Goal: Communication & Community: Share content

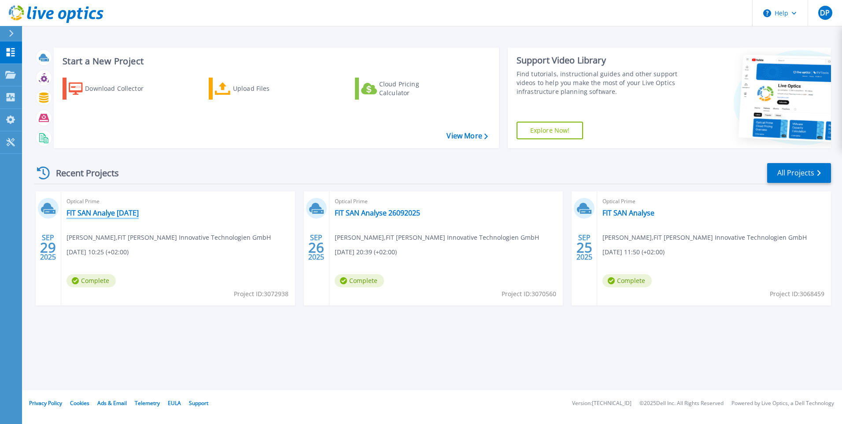
click at [106, 215] on link "FIT SAN Analye [DATE]" at bounding box center [102, 212] width 72 height 9
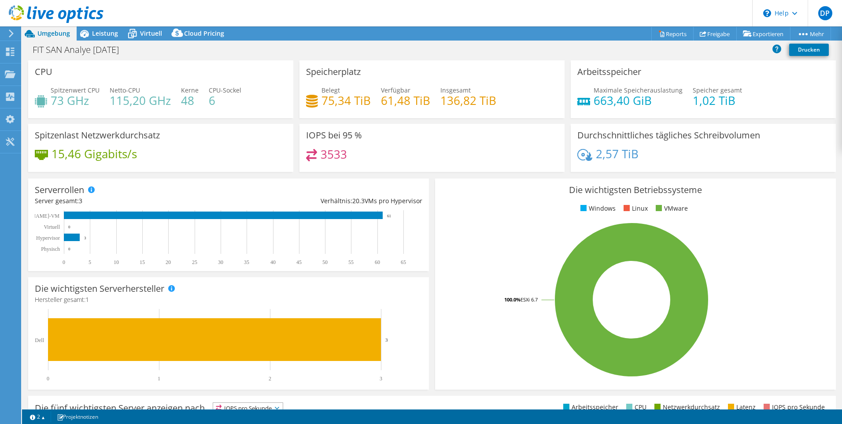
click at [13, 35] on icon at bounding box center [11, 33] width 7 height 8
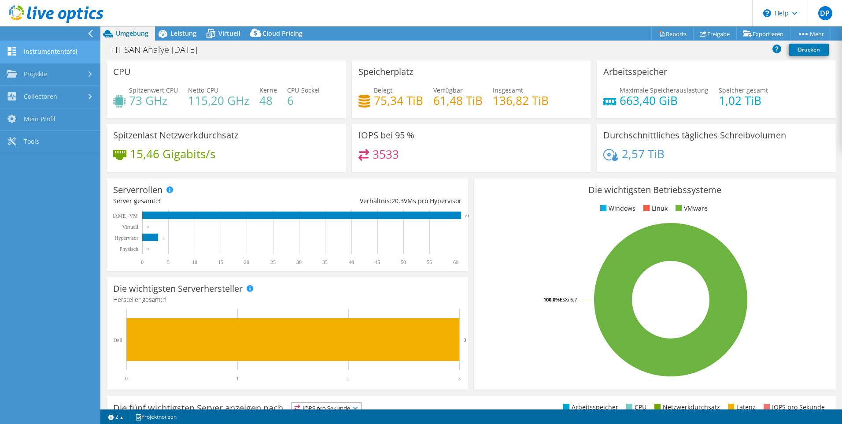
click at [40, 54] on link "Instrumententafel" at bounding box center [50, 52] width 100 height 22
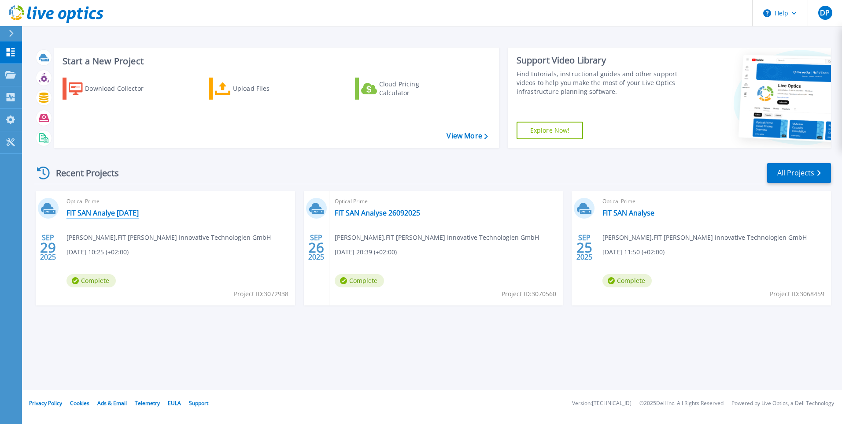
click at [125, 214] on link "FIT SAN Analye [DATE]" at bounding box center [102, 212] width 72 height 9
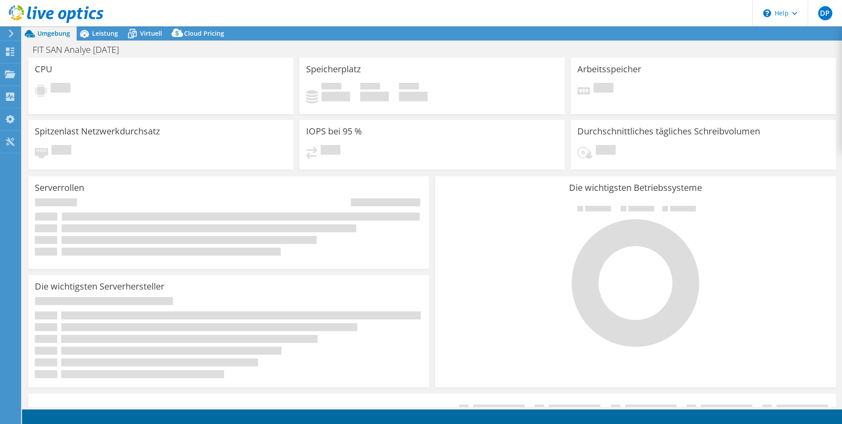
select select "USD"
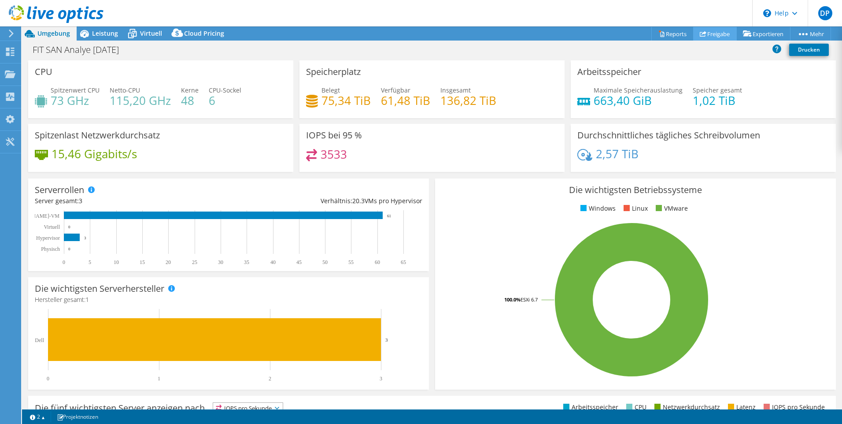
click at [703, 38] on link "Freigabe" at bounding box center [715, 34] width 44 height 14
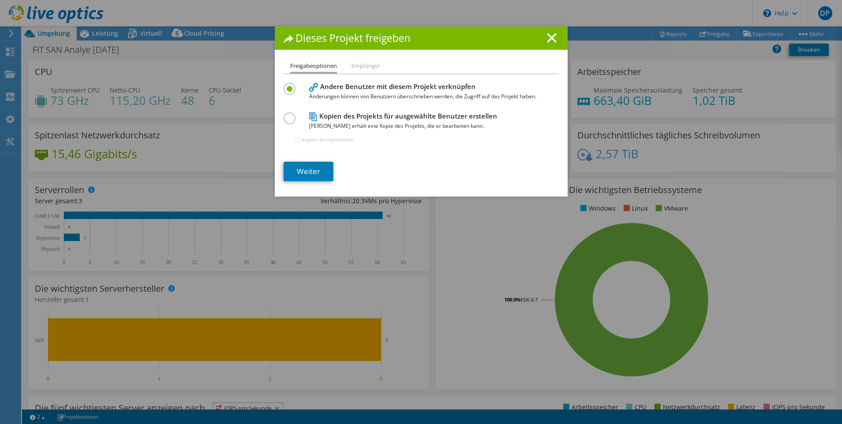
click at [372, 67] on li "Empfänger" at bounding box center [365, 66] width 29 height 11
click at [284, 114] on label at bounding box center [291, 113] width 15 height 2
click at [0, 0] on input "radio" at bounding box center [0, 0] width 0 height 0
click at [313, 176] on link "Weiter" at bounding box center [309, 171] width 50 height 19
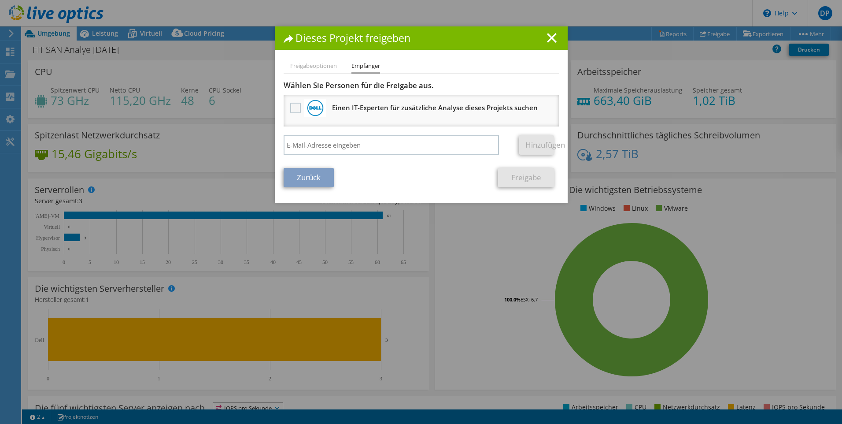
click at [296, 111] on label at bounding box center [296, 108] width 13 height 11
click at [0, 0] on input "checkbox" at bounding box center [0, 0] width 0 height 0
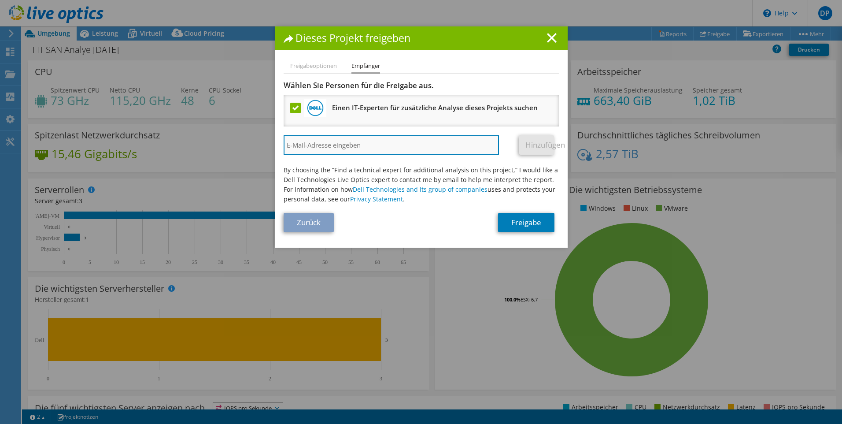
click at [426, 147] on input "search" at bounding box center [392, 144] width 216 height 19
paste input "[PERSON_NAME][EMAIL_ADDRESS][PERSON_NAME][DOMAIN_NAME]"
type input "[PERSON_NAME][EMAIL_ADDRESS][PERSON_NAME][DOMAIN_NAME]"
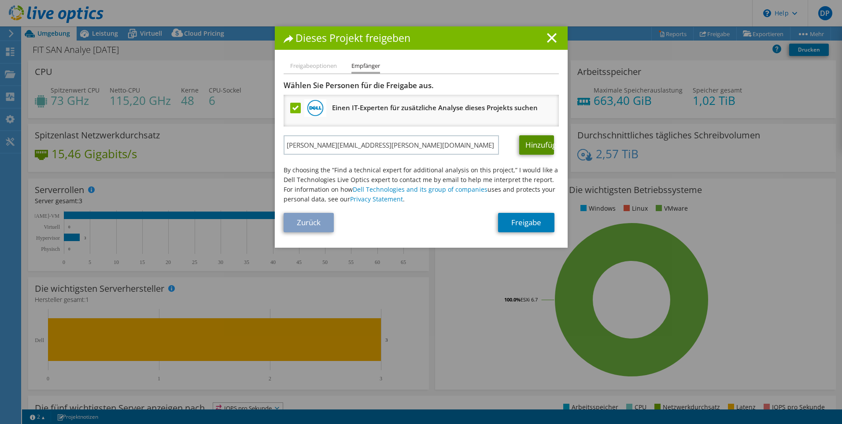
click at [541, 147] on link "Hinzufügen" at bounding box center [536, 144] width 35 height 19
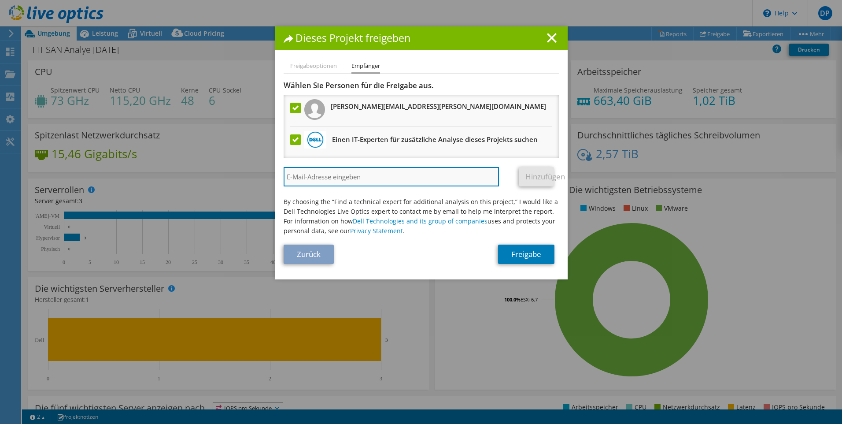
click at [404, 174] on input "search" at bounding box center [392, 176] width 216 height 19
click at [413, 178] on input "search" at bounding box center [392, 176] width 216 height 19
paste input "[PERSON_NAME][EMAIL_ADDRESS][DOMAIN_NAME]"
type input "[PERSON_NAME][EMAIL_ADDRESS][DOMAIN_NAME]"
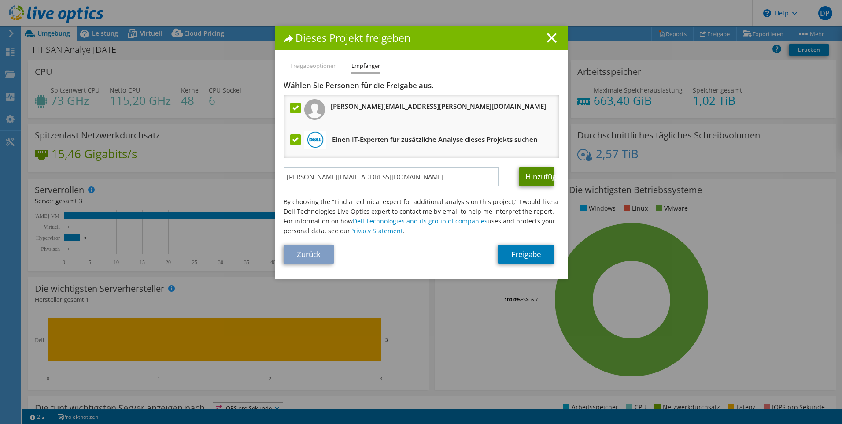
click at [530, 180] on link "Hinzufügen" at bounding box center [536, 176] width 35 height 19
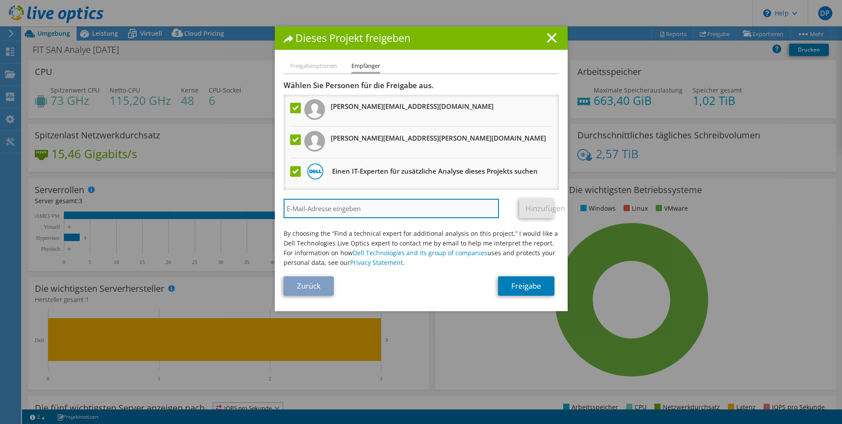
click at [417, 208] on input "search" at bounding box center [392, 208] width 216 height 19
paste input "[PERSON_NAME][EMAIL_ADDRESS][DOMAIN_NAME]"
type input "[PERSON_NAME][EMAIL_ADDRESS][DOMAIN_NAME]"
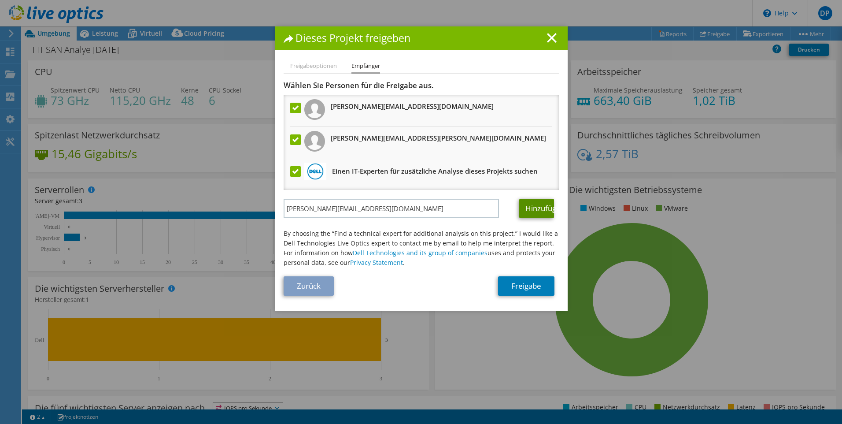
click at [542, 211] on link "Hinzufügen" at bounding box center [536, 208] width 35 height 19
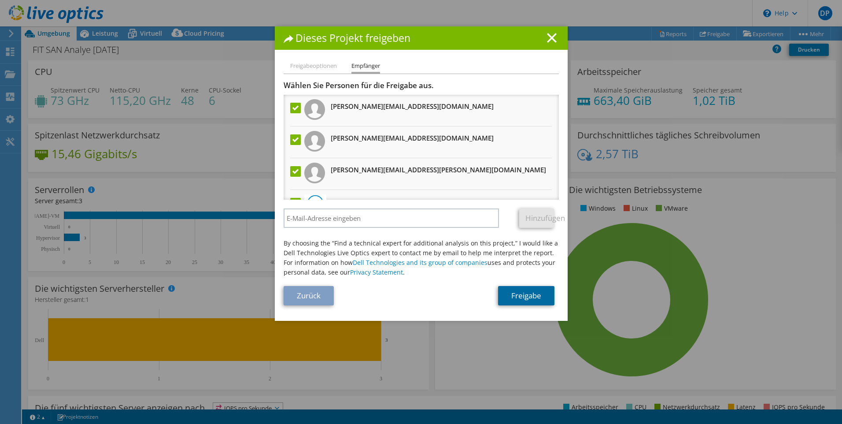
click at [525, 293] on link "Freigabe" at bounding box center [526, 295] width 56 height 19
click at [319, 66] on li "Freigabeoptionen" at bounding box center [313, 66] width 47 height 11
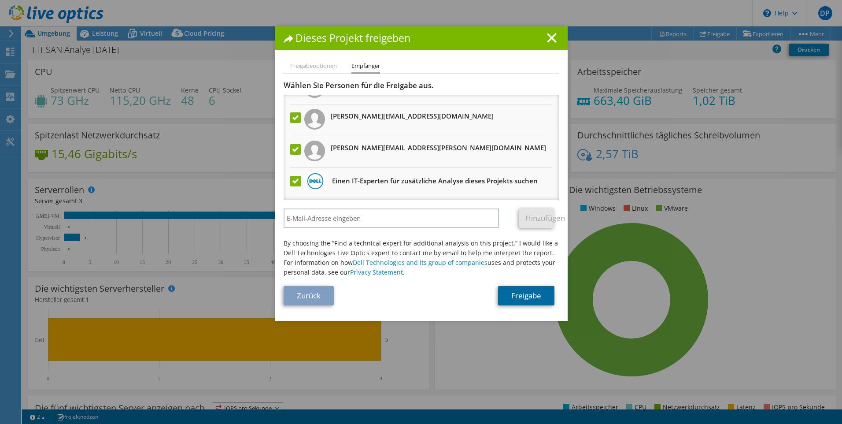
click at [523, 298] on link "Freigabe" at bounding box center [526, 295] width 56 height 19
click at [326, 66] on li "Freigabeoptionen" at bounding box center [313, 66] width 47 height 11
click at [547, 37] on icon at bounding box center [552, 38] width 10 height 10
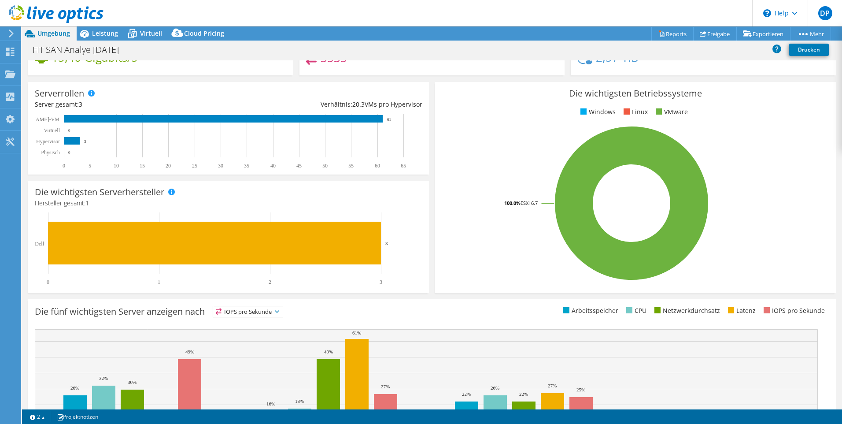
scroll to position [0, 0]
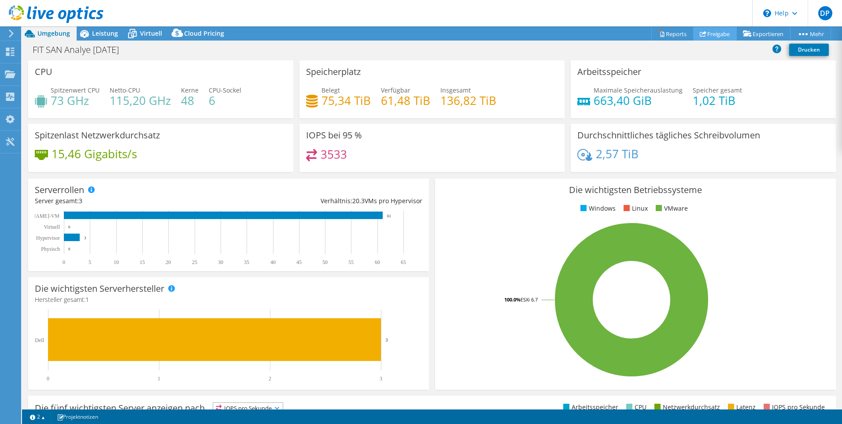
click at [702, 28] on link "Freigabe" at bounding box center [715, 34] width 44 height 14
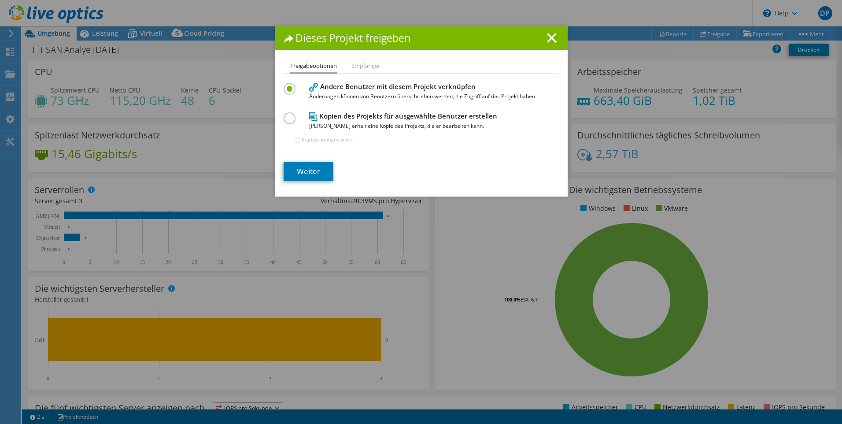
click at [338, 120] on h4 "Kopien des Projekts für ausgewählte Benutzer erstellen Jeder Benutzer erhält ei…" at bounding box center [419, 121] width 220 height 20
click at [287, 114] on label at bounding box center [291, 113] width 15 height 2
click at [0, 0] on input "radio" at bounding box center [0, 0] width 0 height 0
click at [288, 85] on label at bounding box center [291, 84] width 15 height 2
click at [0, 0] on input "radio" at bounding box center [0, 0] width 0 height 0
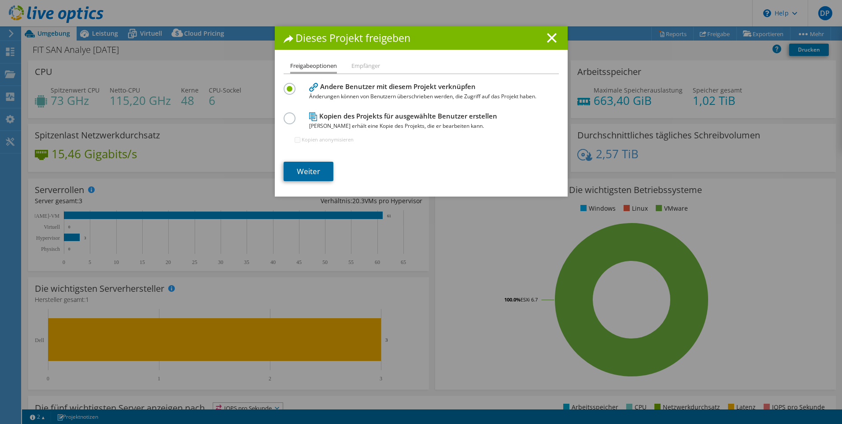
click at [316, 168] on link "Weiter" at bounding box center [309, 171] width 50 height 19
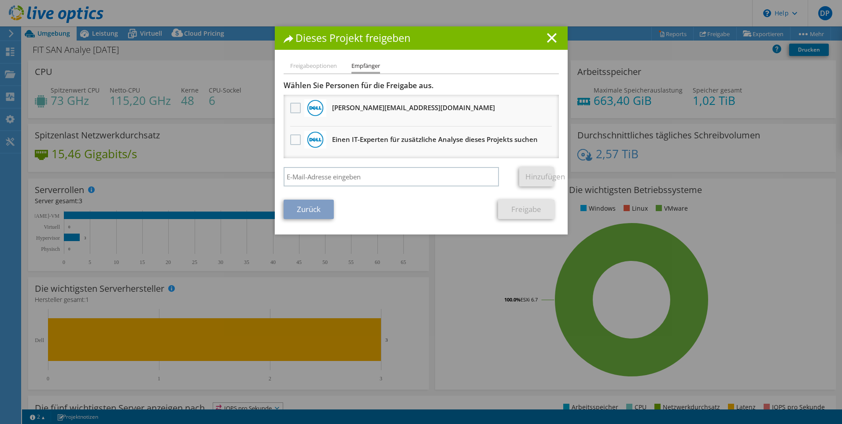
click at [294, 106] on label at bounding box center [296, 108] width 13 height 11
click at [0, 0] on input "checkbox" at bounding box center [0, 0] width 0 height 0
click at [543, 206] on link "Freigabe" at bounding box center [526, 208] width 56 height 19
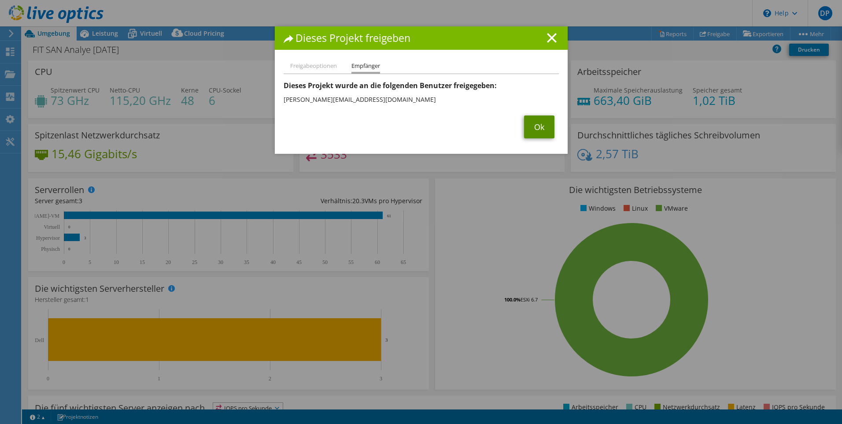
click at [524, 122] on link "Ok" at bounding box center [539, 126] width 30 height 23
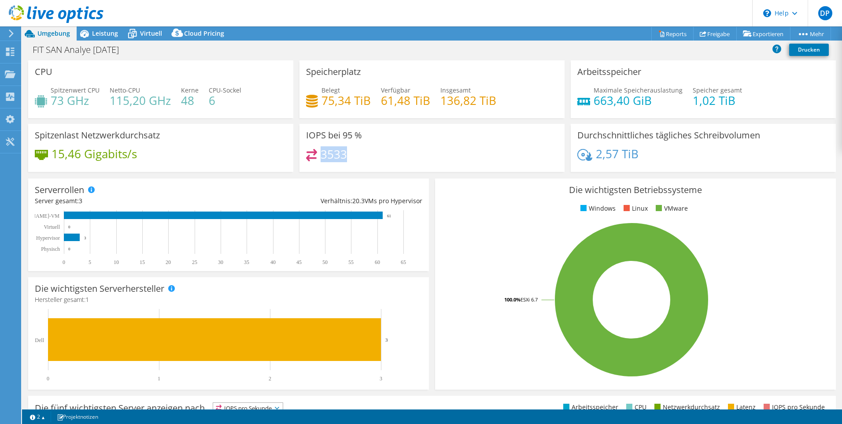
drag, startPoint x: 354, startPoint y: 155, endPoint x: 318, endPoint y: 153, distance: 35.3
click at [318, 153] on div "3533" at bounding box center [432, 158] width 252 height 19
drag, startPoint x: 104, startPoint y: 27, endPoint x: 110, endPoint y: 31, distance: 6.7
click at [104, 28] on div "Leistung" at bounding box center [101, 33] width 48 height 14
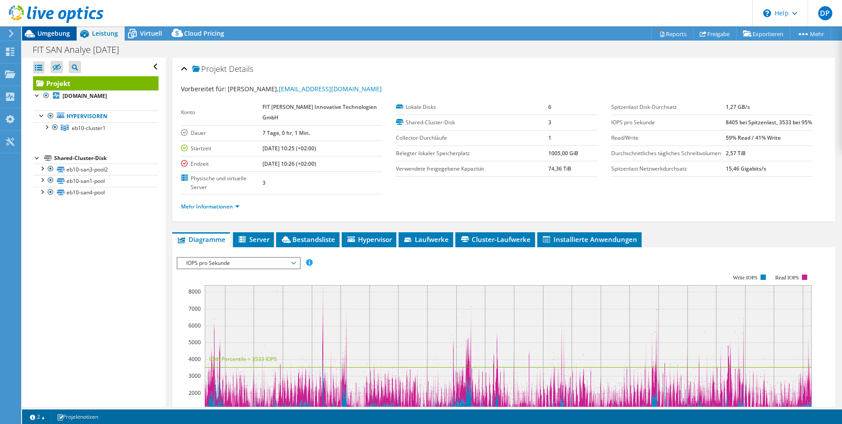
click at [59, 37] on div "Umgebung" at bounding box center [49, 33] width 55 height 14
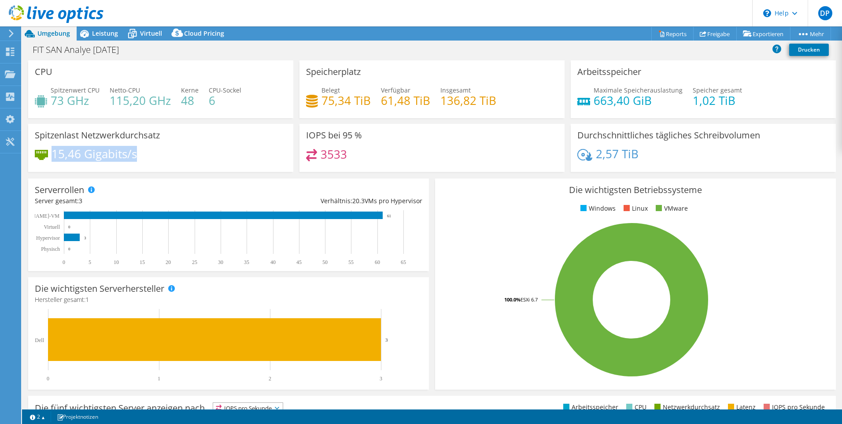
drag, startPoint x: 147, startPoint y: 154, endPoint x: 55, endPoint y: 155, distance: 92.9
click at [55, 155] on div "15,46 Gigabits/s" at bounding box center [161, 158] width 252 height 18
drag, startPoint x: 319, startPoint y: 155, endPoint x: 349, endPoint y: 155, distance: 29.9
click at [349, 155] on div "3533" at bounding box center [432, 158] width 252 height 19
click at [102, 31] on span "Leistung" at bounding box center [105, 33] width 26 height 8
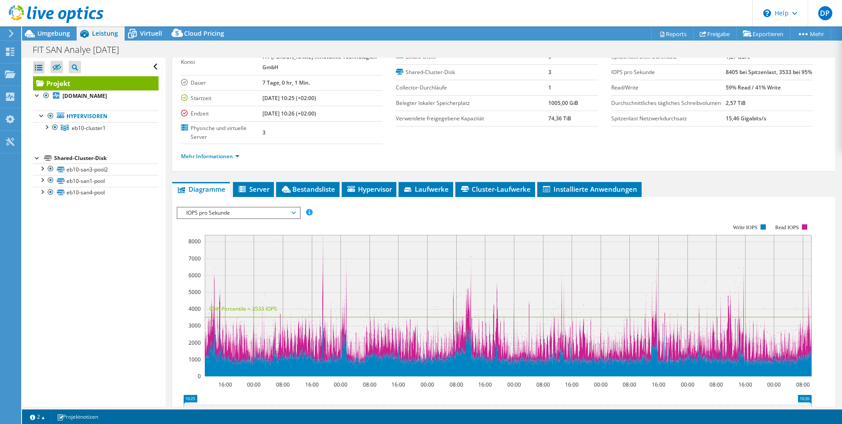
scroll to position [88, 0]
